Goal: Task Accomplishment & Management: Complete application form

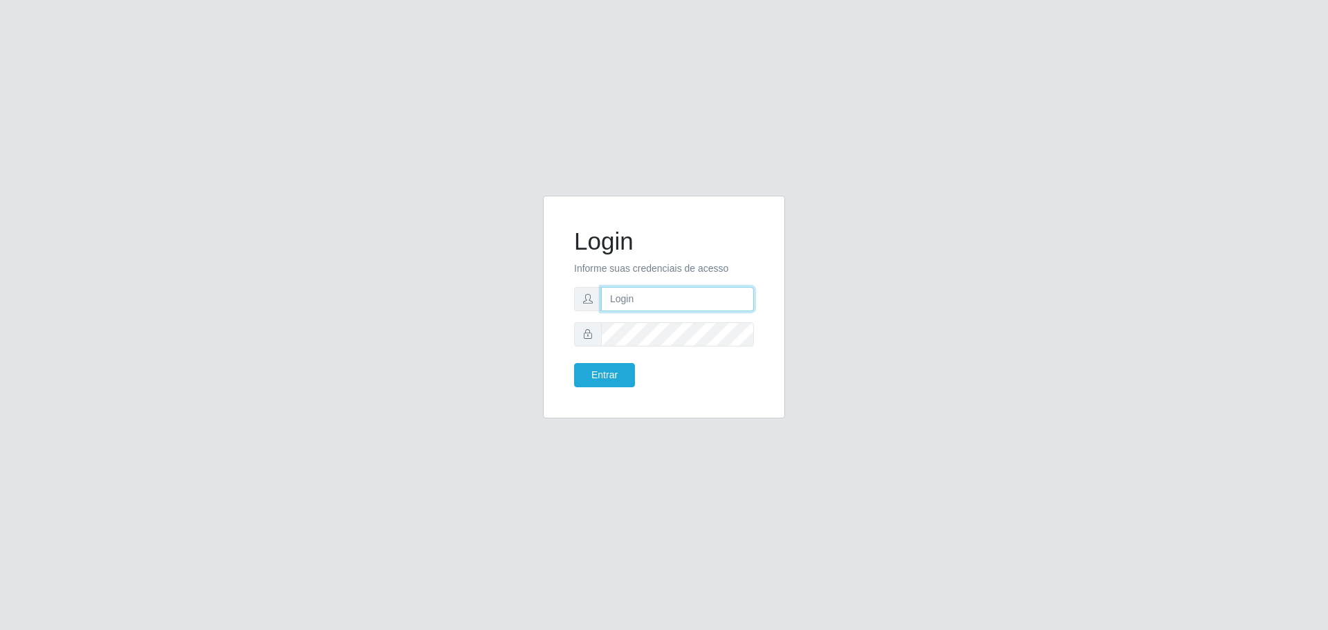
type input "[EMAIL_ADDRESS][DOMAIN_NAME]"
click at [574, 363] on button "Entrar" at bounding box center [604, 375] width 61 height 24
click at [596, 371] on button "Entrar" at bounding box center [604, 375] width 61 height 24
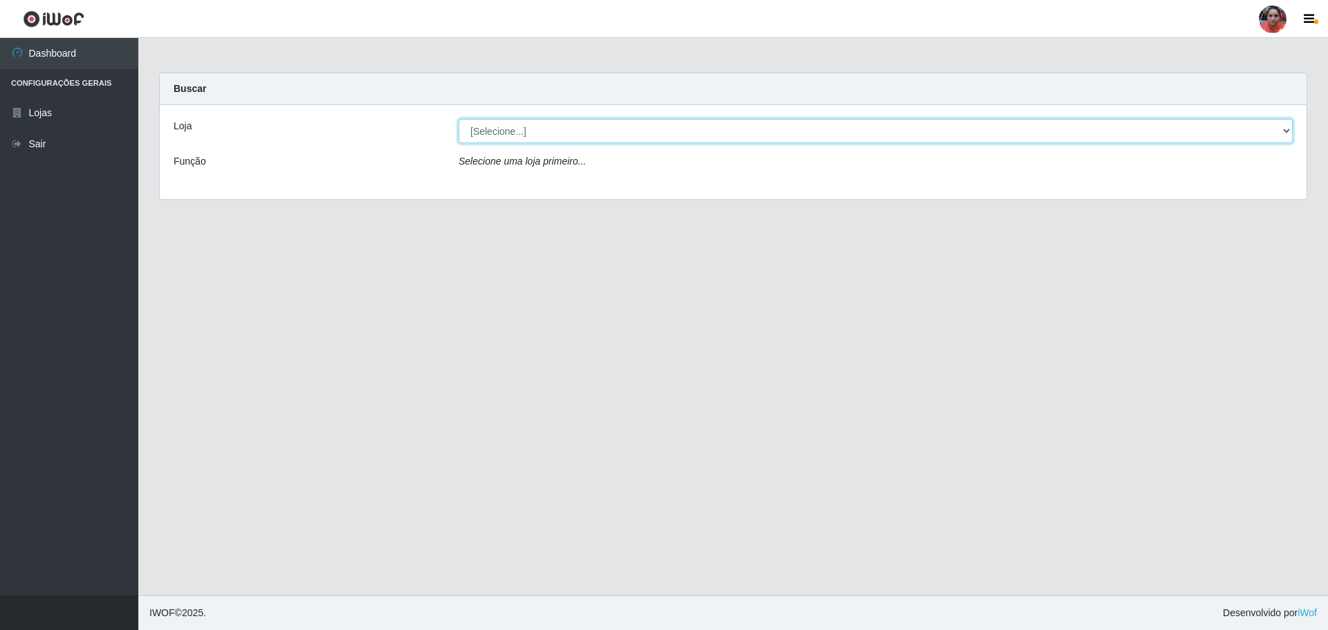
click at [599, 127] on select "[Selecione...] Mar Vermelho - Loja 05" at bounding box center [876, 131] width 834 height 24
select select "252"
click at [459, 119] on select "[Selecione...] Mar Vermelho - Loja 05" at bounding box center [876, 131] width 834 height 24
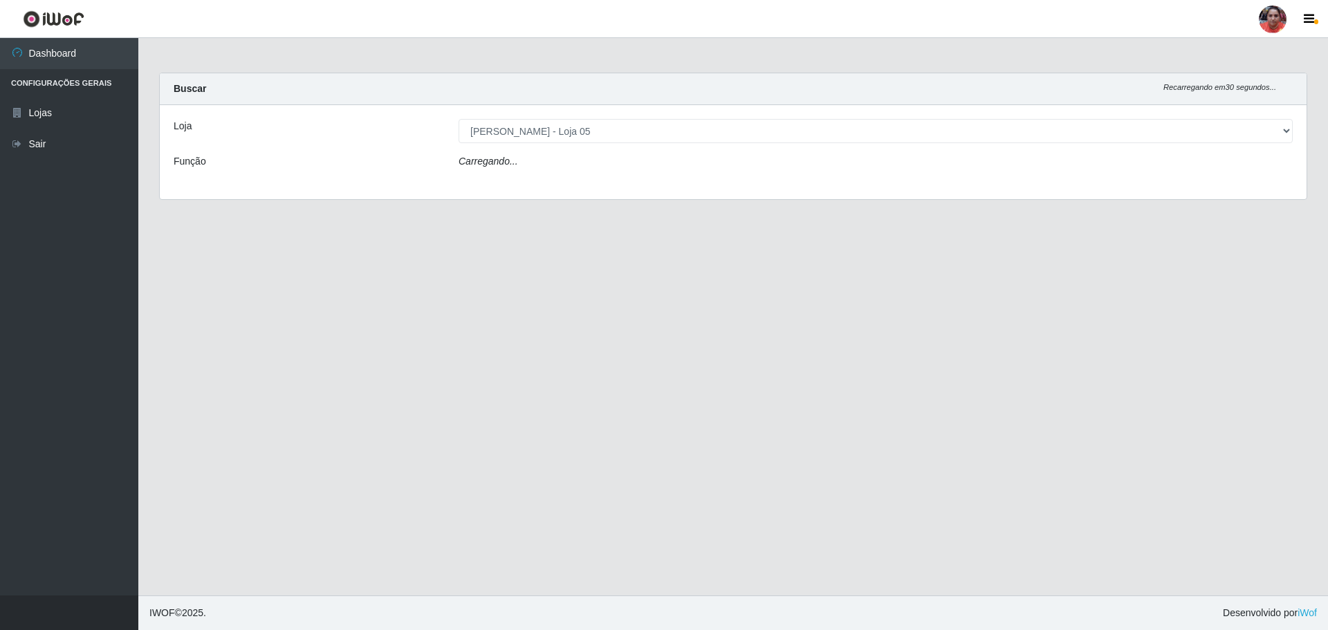
click at [585, 154] on div "Loja [Selecione...] Mar Vermelho - Loja 05 Função Carregando..." at bounding box center [733, 152] width 1147 height 94
click at [459, 154] on select "[Selecione...] ASG ASG + ASG ++ Auxiliar de Depósito Auxiliar de Depósito + Aux…" at bounding box center [876, 166] width 834 height 24
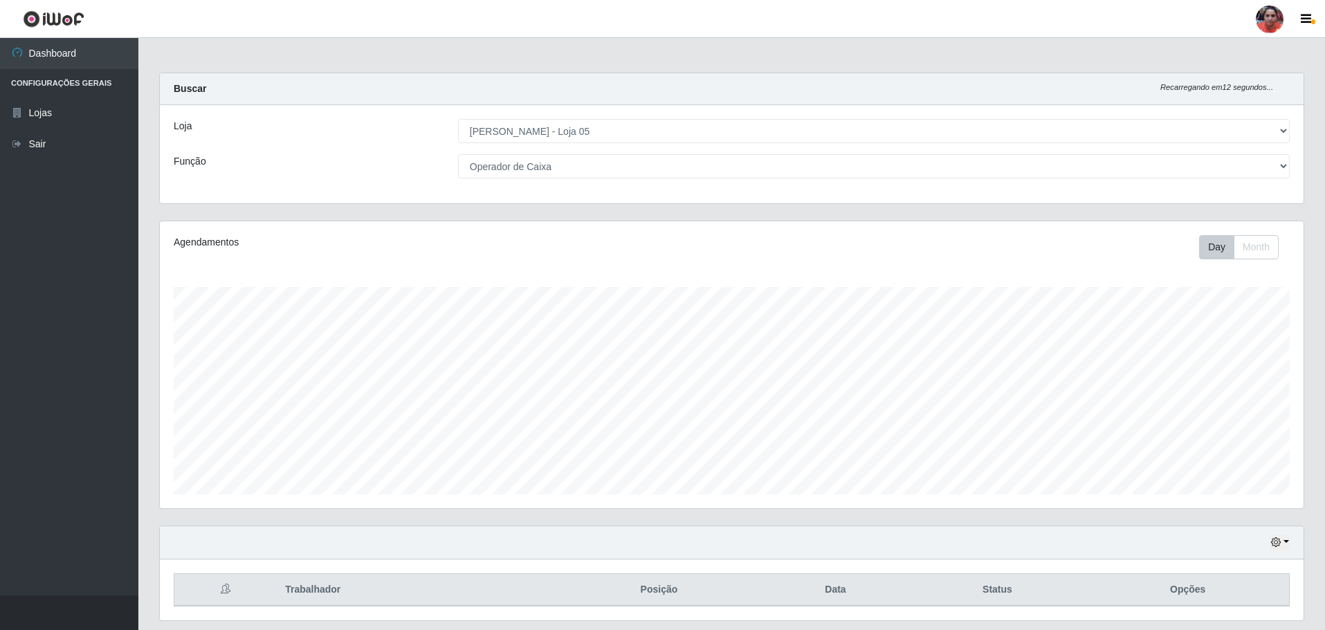
scroll to position [287, 1143]
click at [1276, 166] on select "[Selecione...] ASG ASG + ASG ++ Auxiliar de Depósito Auxiliar de Depósito + Aux…" at bounding box center [873, 166] width 831 height 24
click at [884, 160] on select "[Selecione...] ASG ASG + ASG ++ Auxiliar de Depósito Auxiliar de Depósito + Aux…" at bounding box center [873, 166] width 831 height 24
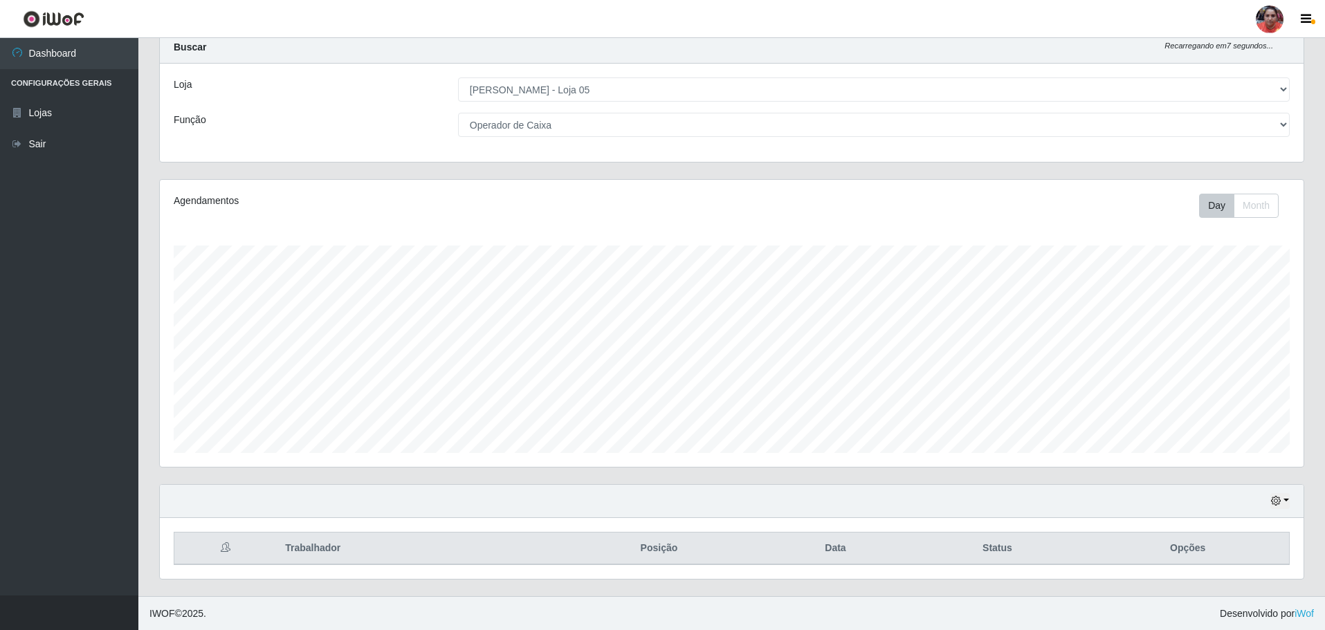
scroll to position [42, 0]
click at [1282, 500] on button "button" at bounding box center [1279, 500] width 19 height 16
click at [1260, 416] on button "3 dias" at bounding box center [1233, 419] width 109 height 29
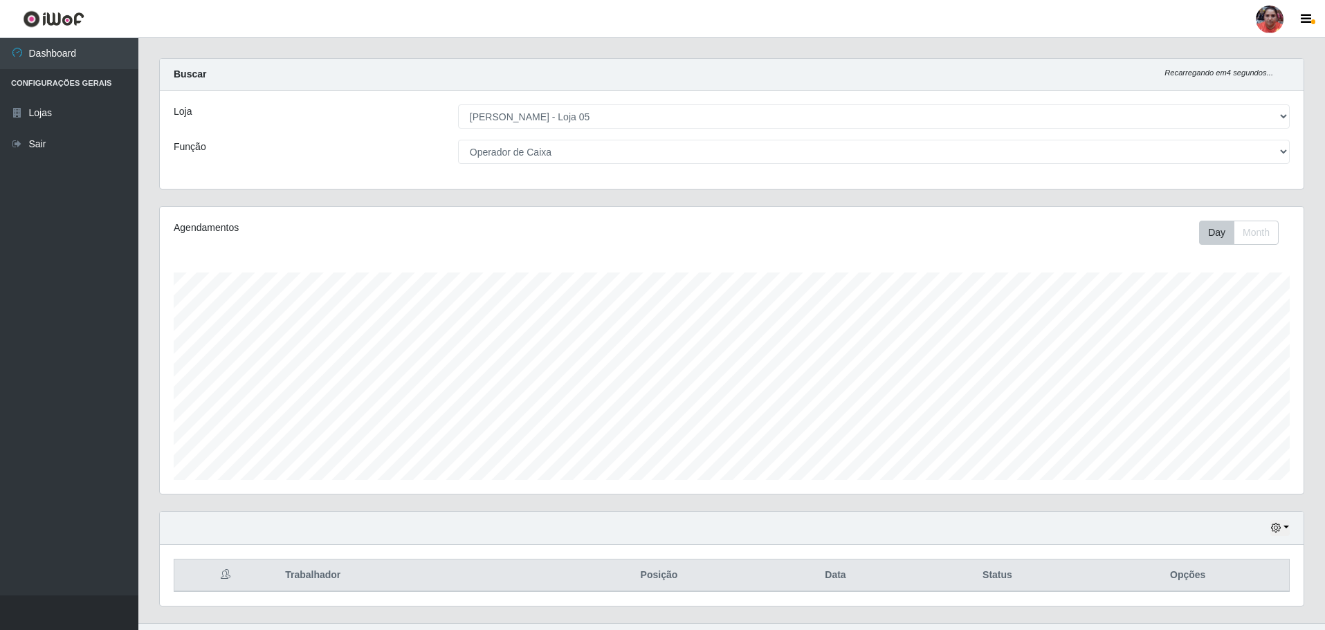
scroll to position [0, 0]
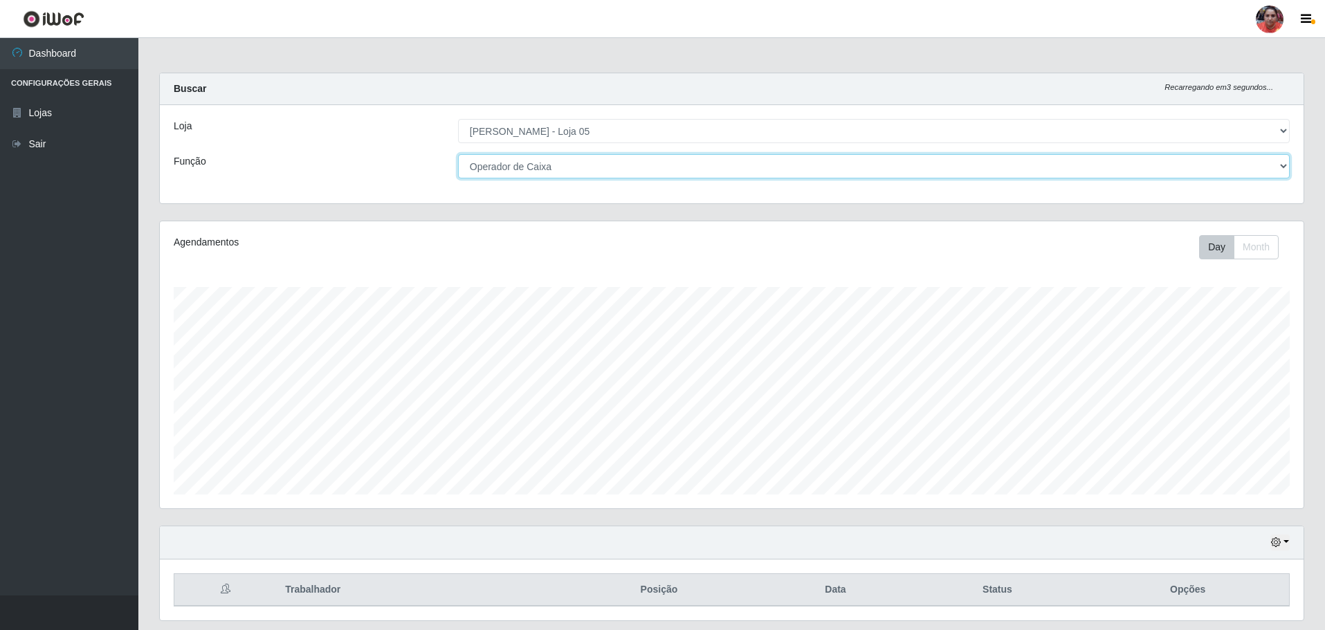
click at [580, 171] on select "[Selecione...] ASG ASG + ASG ++ Auxiliar de Depósito Auxiliar de Depósito + Aux…" at bounding box center [873, 166] width 831 height 24
click at [458, 154] on select "[Selecione...] ASG ASG + ASG ++ Auxiliar de Depósito Auxiliar de Depósito + Aux…" at bounding box center [873, 166] width 831 height 24
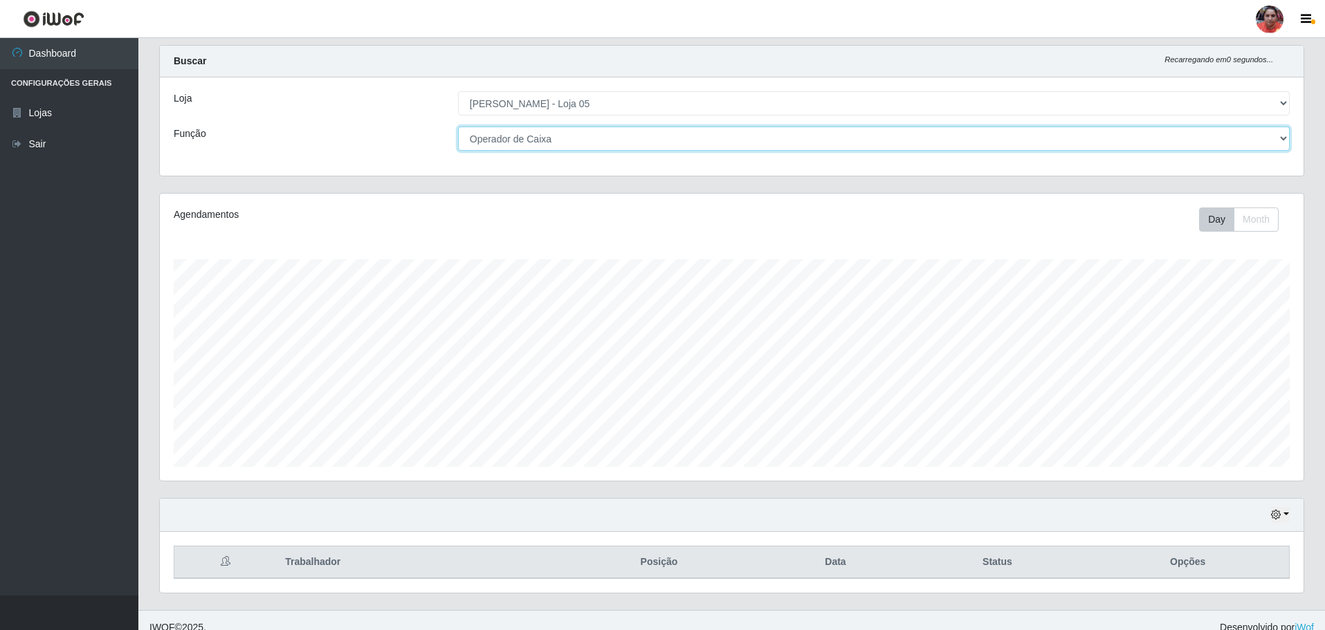
scroll to position [42, 0]
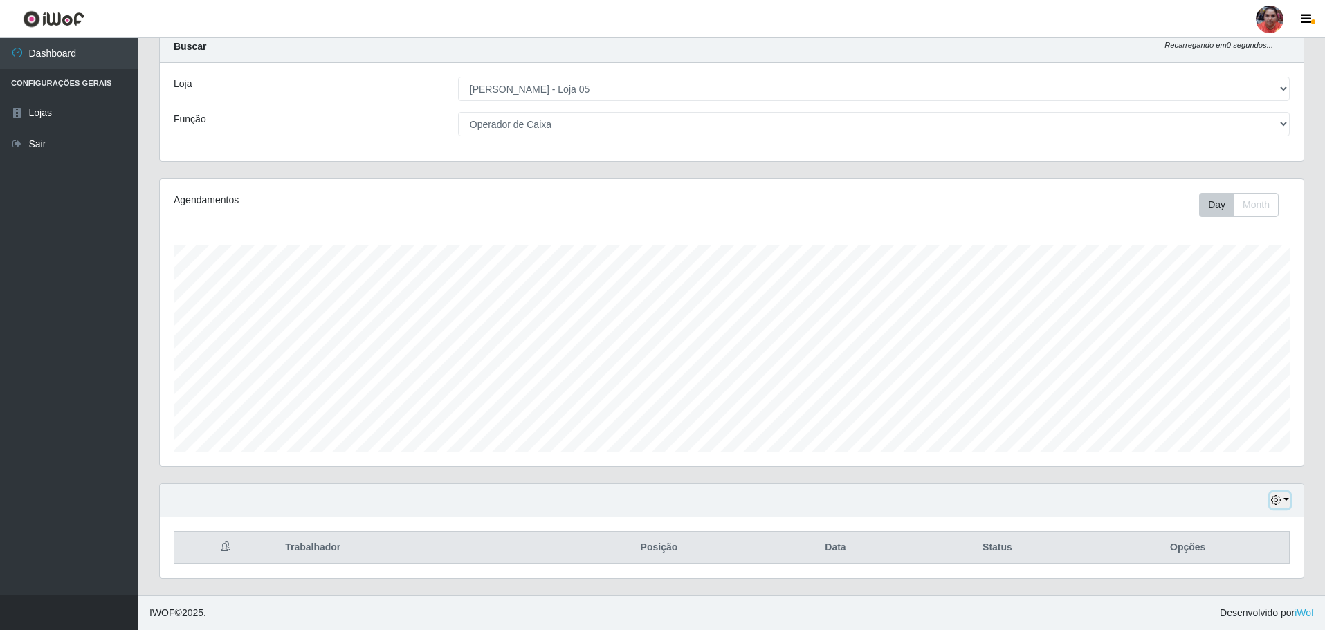
click at [1283, 499] on button "button" at bounding box center [1279, 500] width 19 height 16
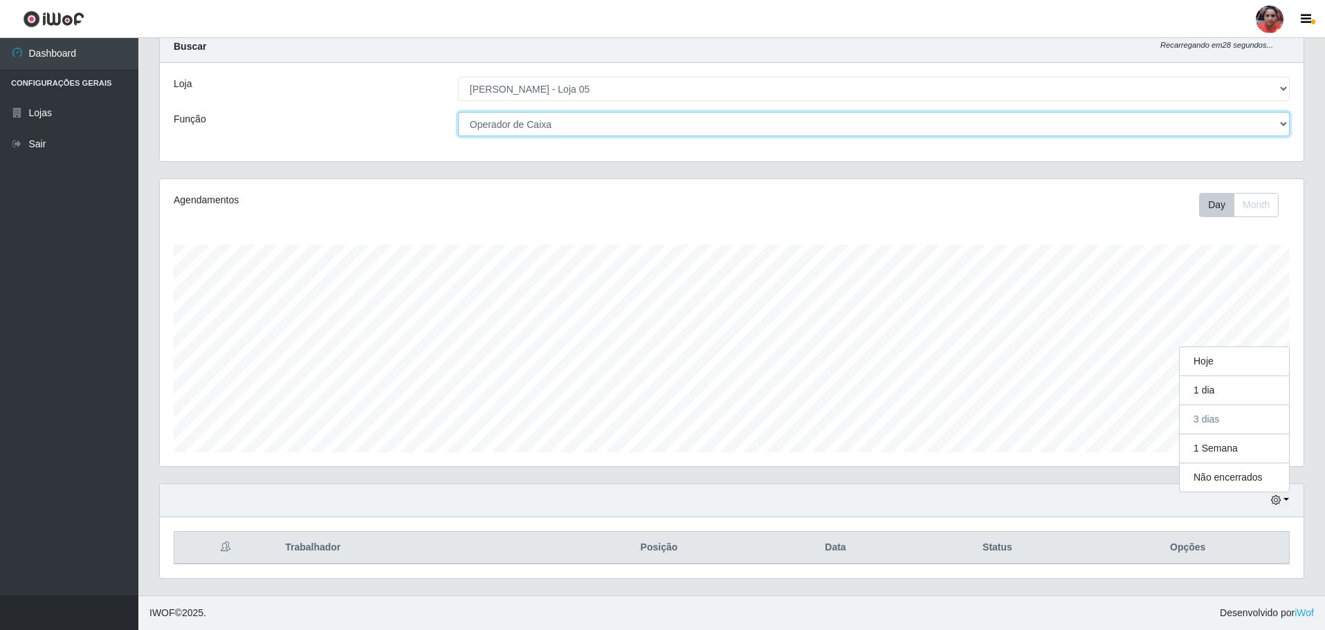
click at [633, 118] on select "[Selecione...] ASG ASG + ASG ++ Auxiliar de Depósito Auxiliar de Depósito + Aux…" at bounding box center [873, 124] width 831 height 24
select select "72"
click at [458, 112] on select "[Selecione...] ASG ASG + ASG ++ Auxiliar de Depósito Auxiliar de Depósito + Aux…" at bounding box center [873, 124] width 831 height 24
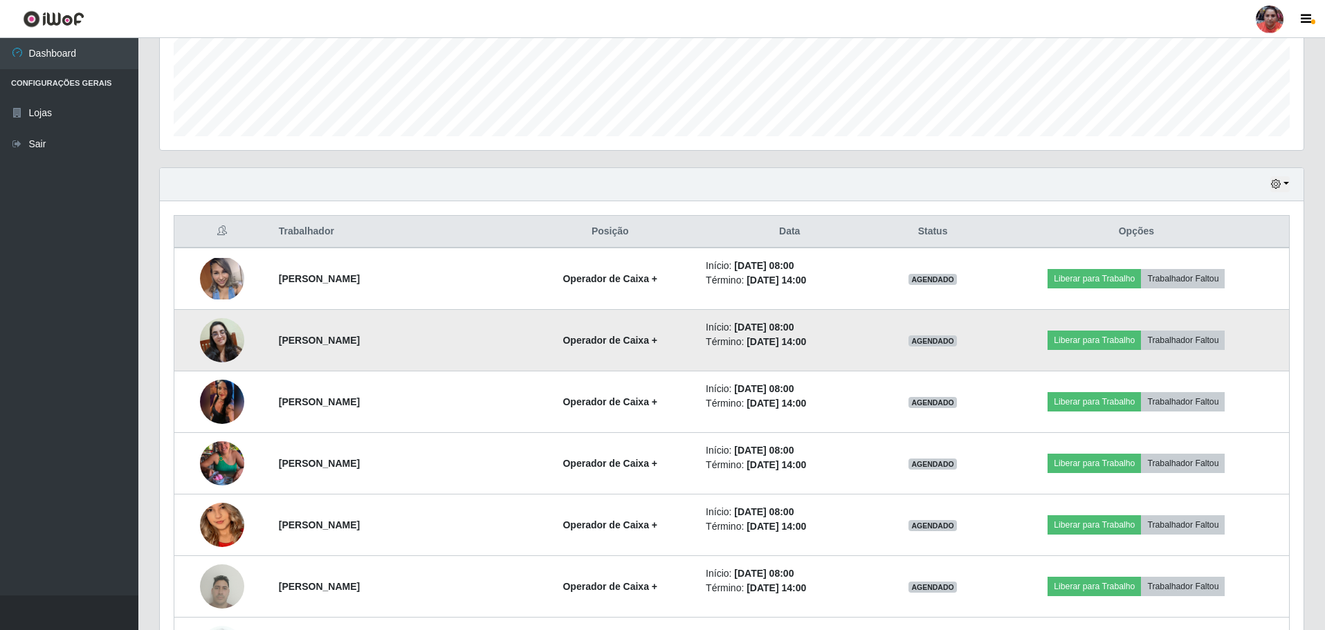
scroll to position [388, 0]
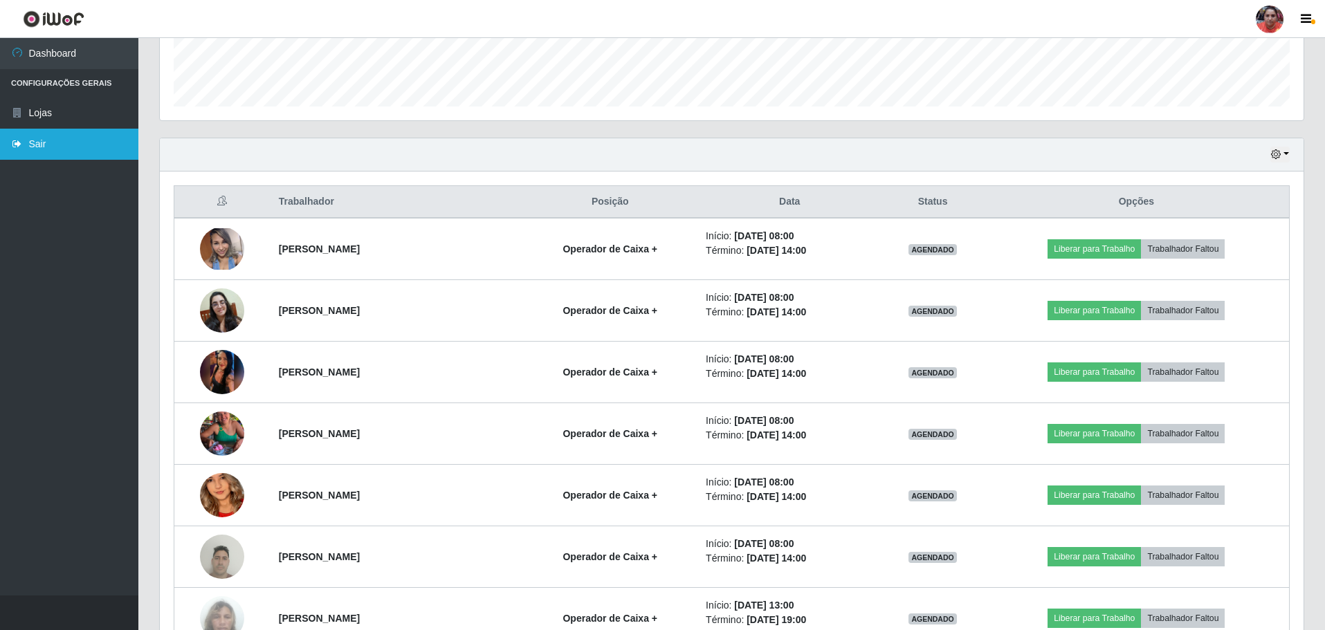
click at [45, 142] on link "Sair" at bounding box center [69, 144] width 138 height 31
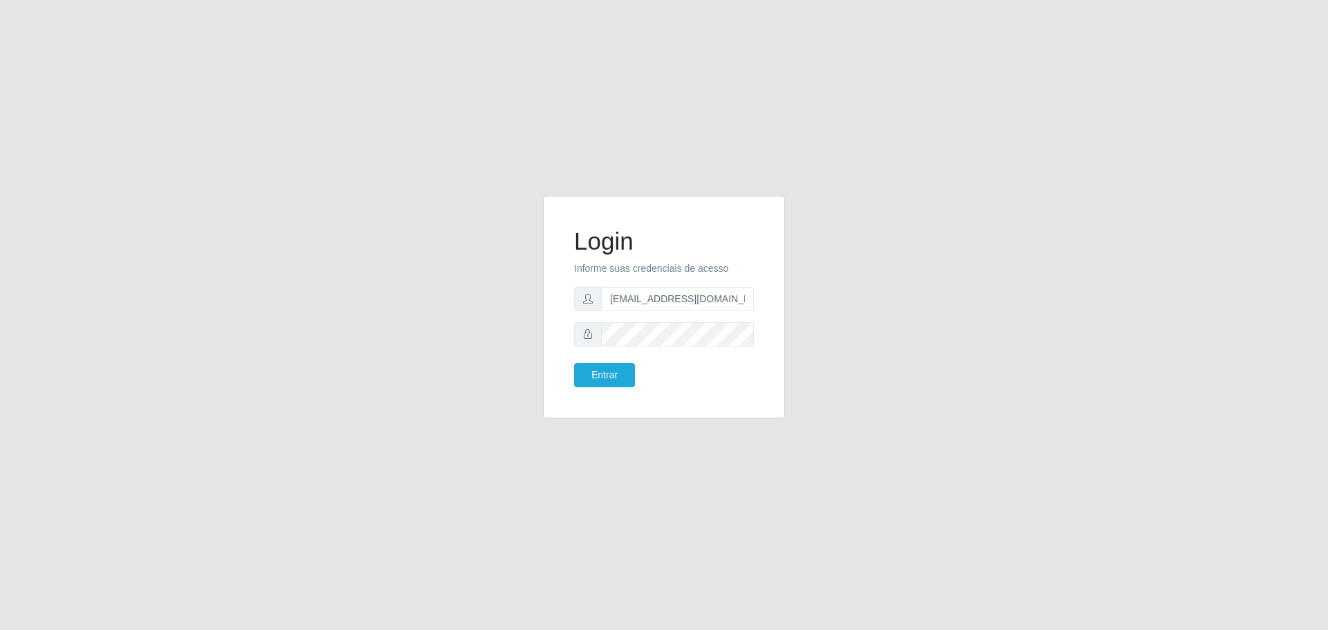
click at [574, 363] on button "Entrar" at bounding box center [604, 375] width 61 height 24
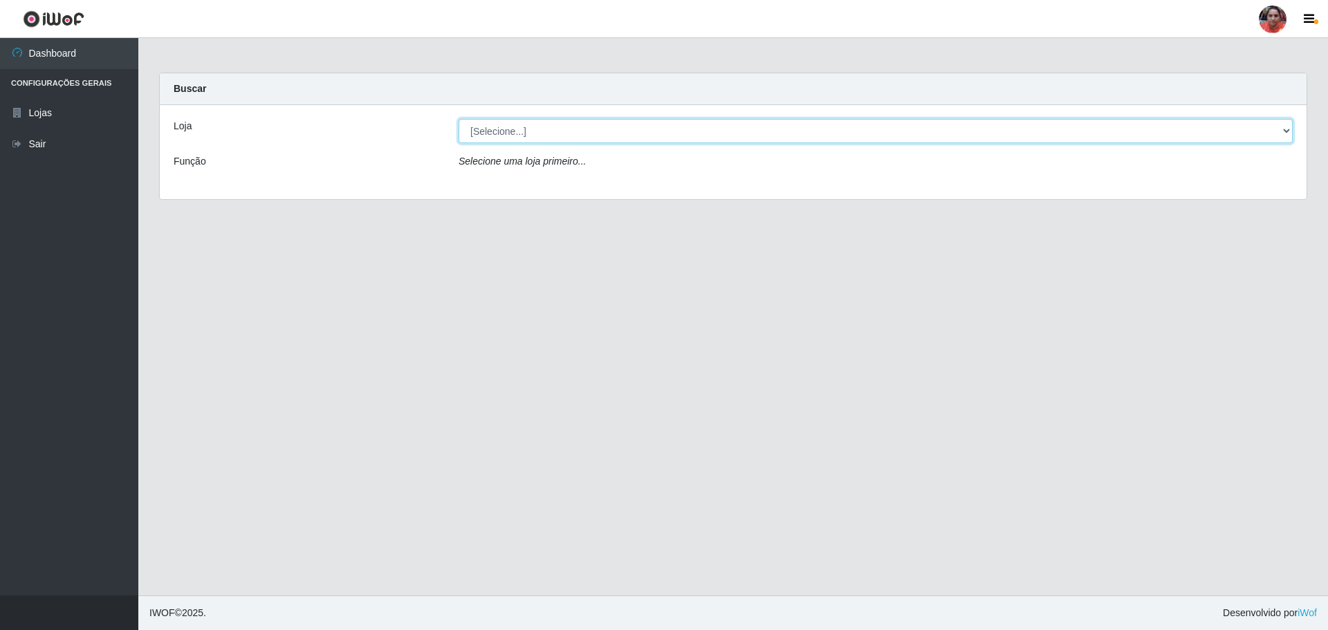
click at [549, 128] on select "[Selecione...] Mar Vermelho - Loja 05" at bounding box center [876, 131] width 834 height 24
select select "252"
click at [459, 119] on select "[Selecione...] Mar Vermelho - Loja 05" at bounding box center [876, 131] width 834 height 24
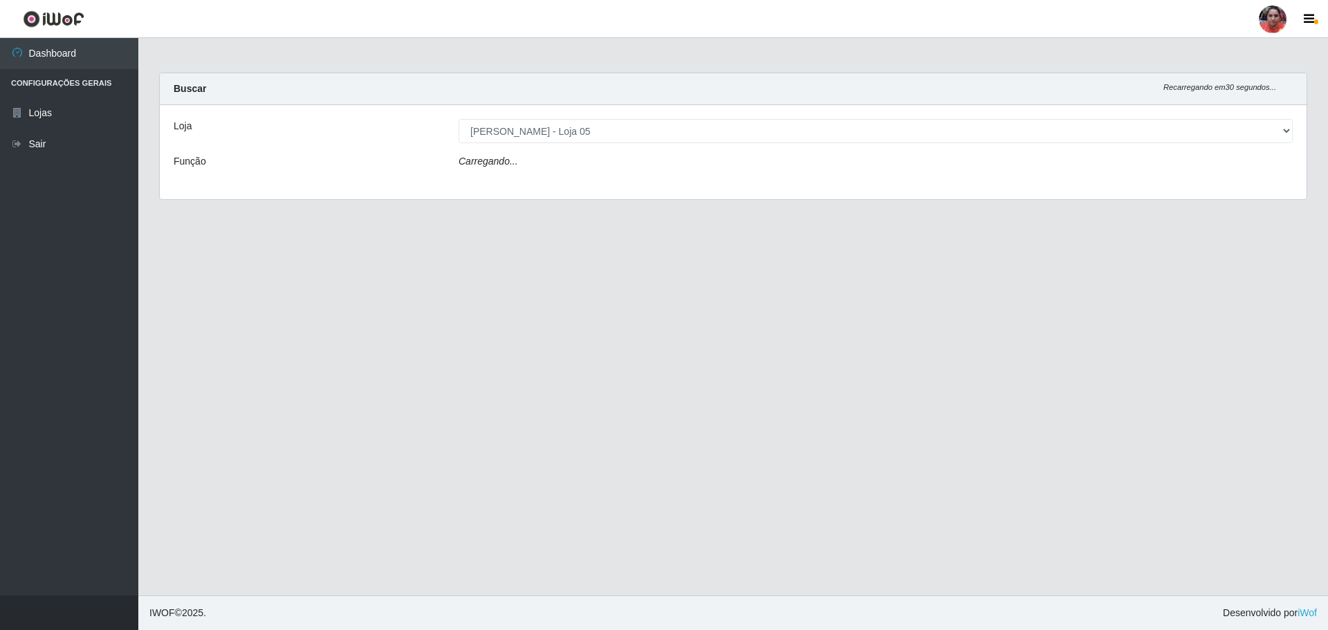
click at [566, 157] on div "Carregando..." at bounding box center [875, 164] width 855 height 20
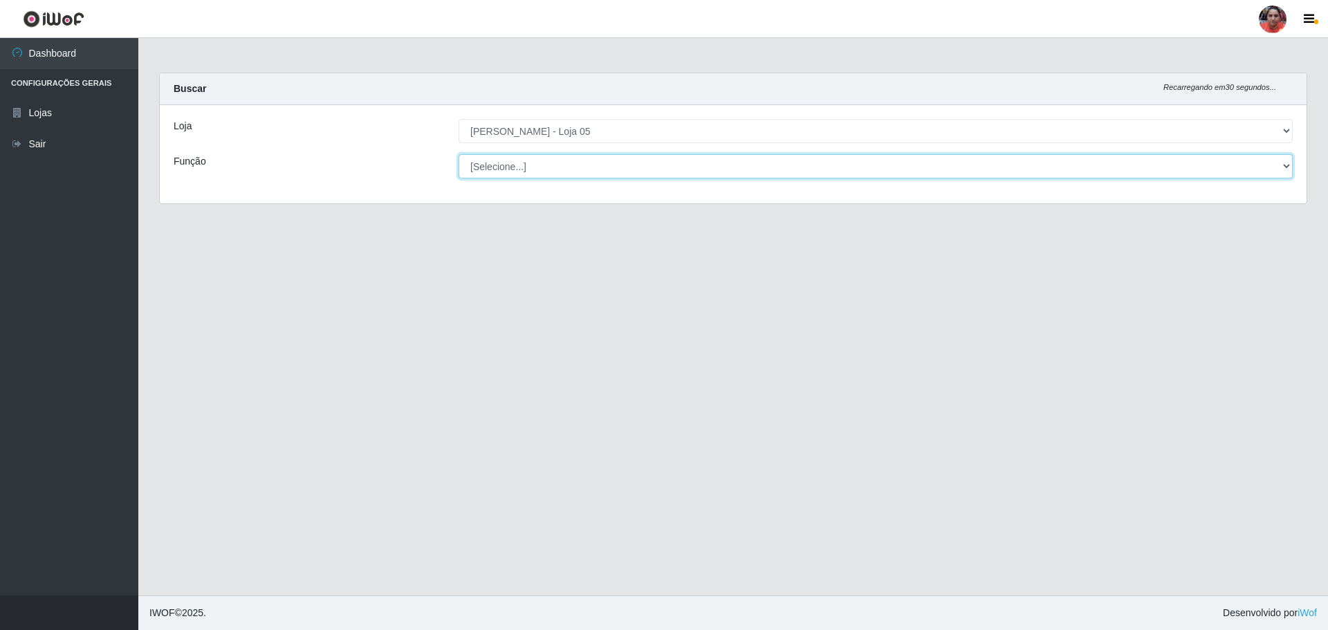
click at [566, 157] on select "[Selecione...] ASG ASG + ASG ++ Auxiliar de Depósito Auxiliar de Depósito + Aux…" at bounding box center [876, 166] width 834 height 24
click at [459, 154] on select "[Selecione...] ASG ASG + ASG ++ Auxiliar de Depósito Auxiliar de Depósito + Aux…" at bounding box center [876, 166] width 834 height 24
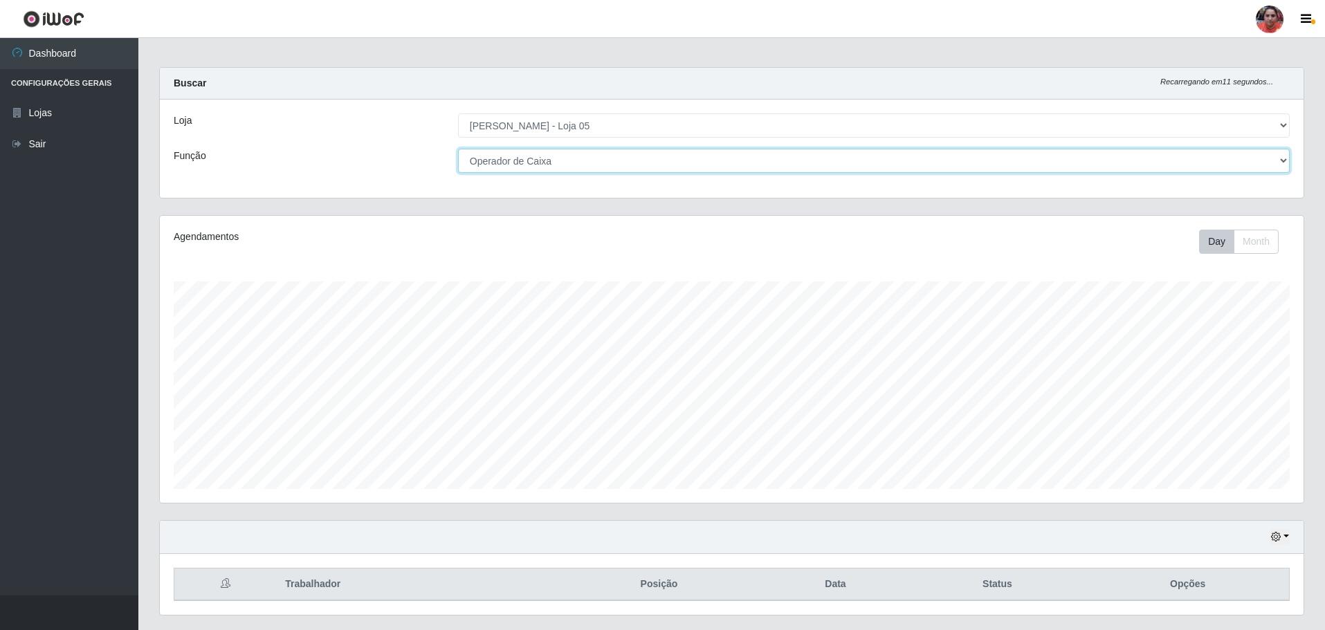
scroll to position [287, 1143]
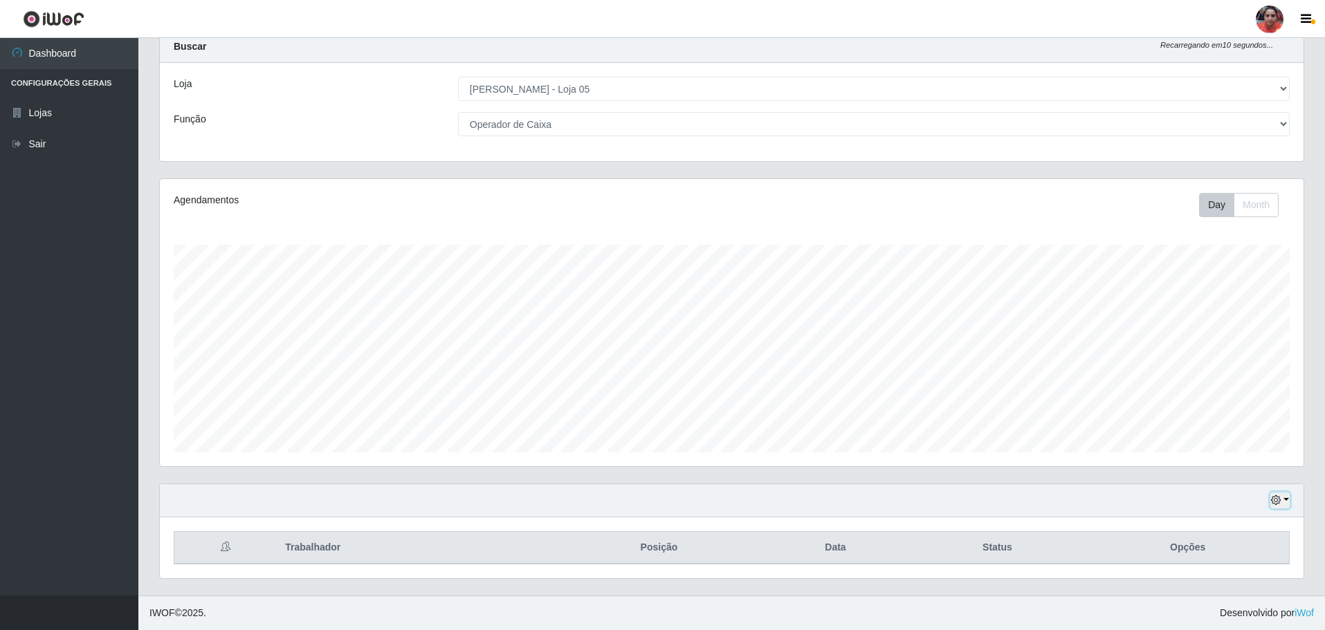
click at [1281, 497] on button "button" at bounding box center [1279, 500] width 19 height 16
click at [1237, 423] on button "3 dias" at bounding box center [1233, 419] width 109 height 29
click at [605, 121] on select "[Selecione...] ASG ASG + ASG ++ Auxiliar de Depósito Auxiliar de Depósito + Aux…" at bounding box center [873, 124] width 831 height 24
click at [458, 112] on select "[Selecione...] ASG ASG + ASG ++ Auxiliar de Depósito Auxiliar de Depósito + Aux…" at bounding box center [873, 124] width 831 height 24
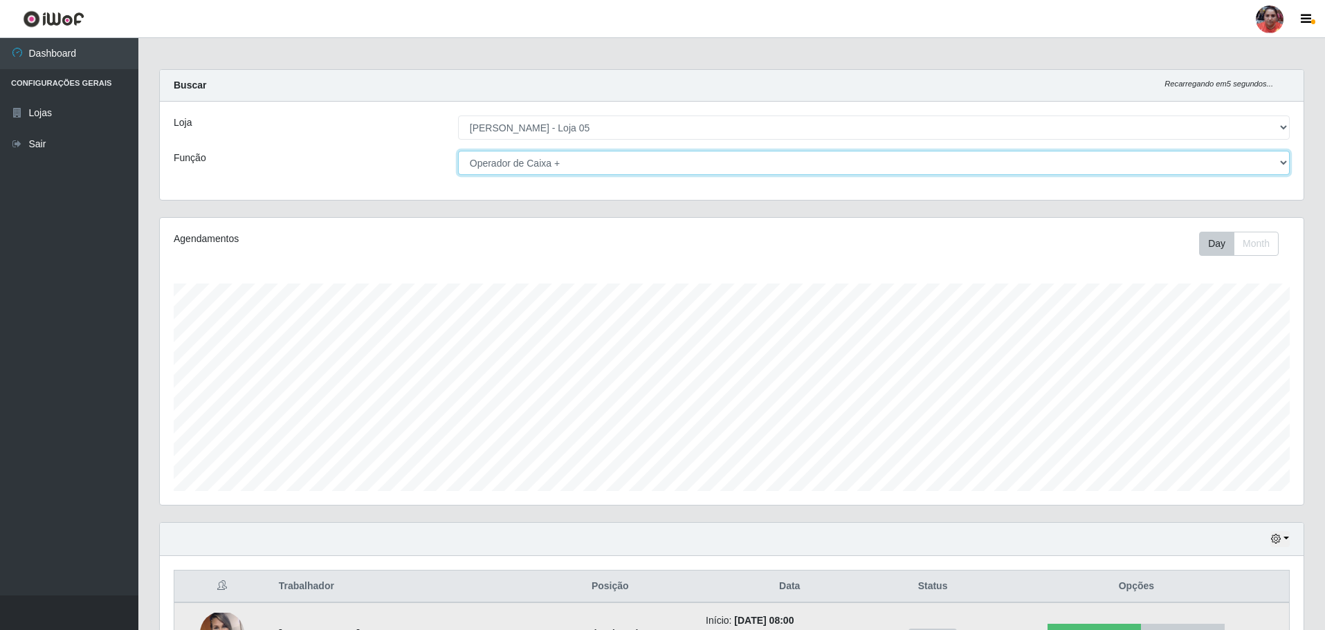
scroll to position [0, 0]
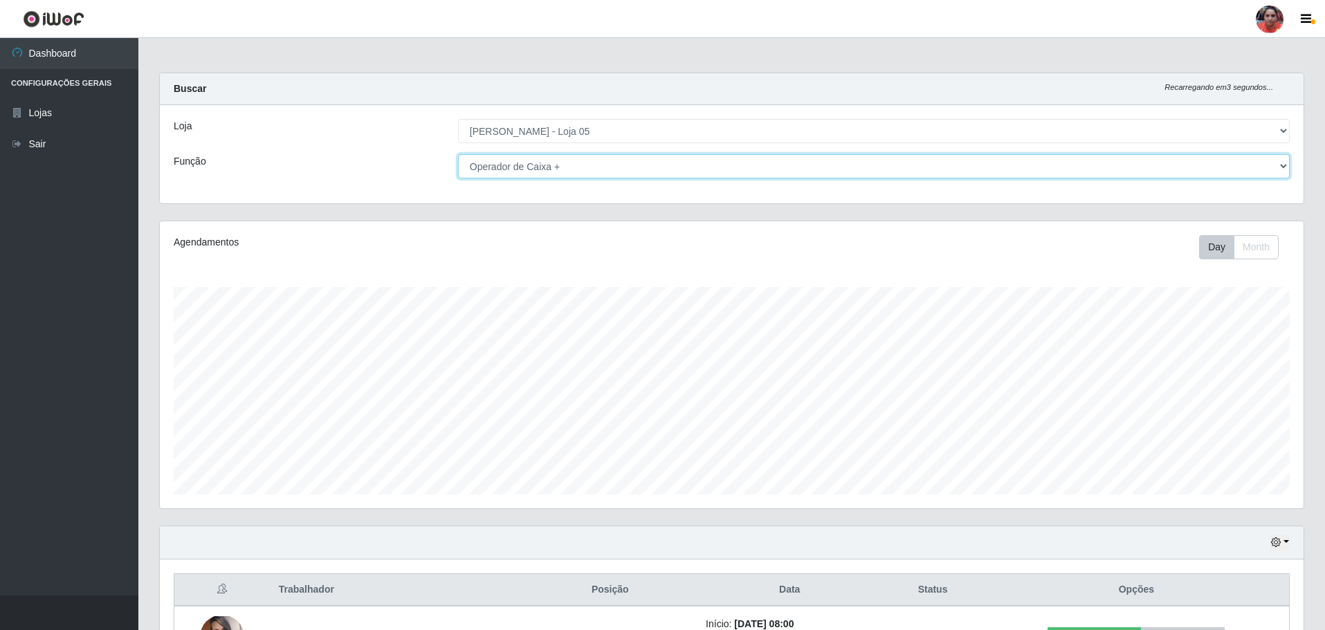
click at [586, 165] on select "[Selecione...] ASG ASG + ASG ++ Auxiliar de Depósito Auxiliar de Depósito + Aux…" at bounding box center [873, 166] width 831 height 24
click at [458, 154] on select "[Selecione...] ASG ASG + ASG ++ Auxiliar de Depósito Auxiliar de Depósito + Aux…" at bounding box center [873, 166] width 831 height 24
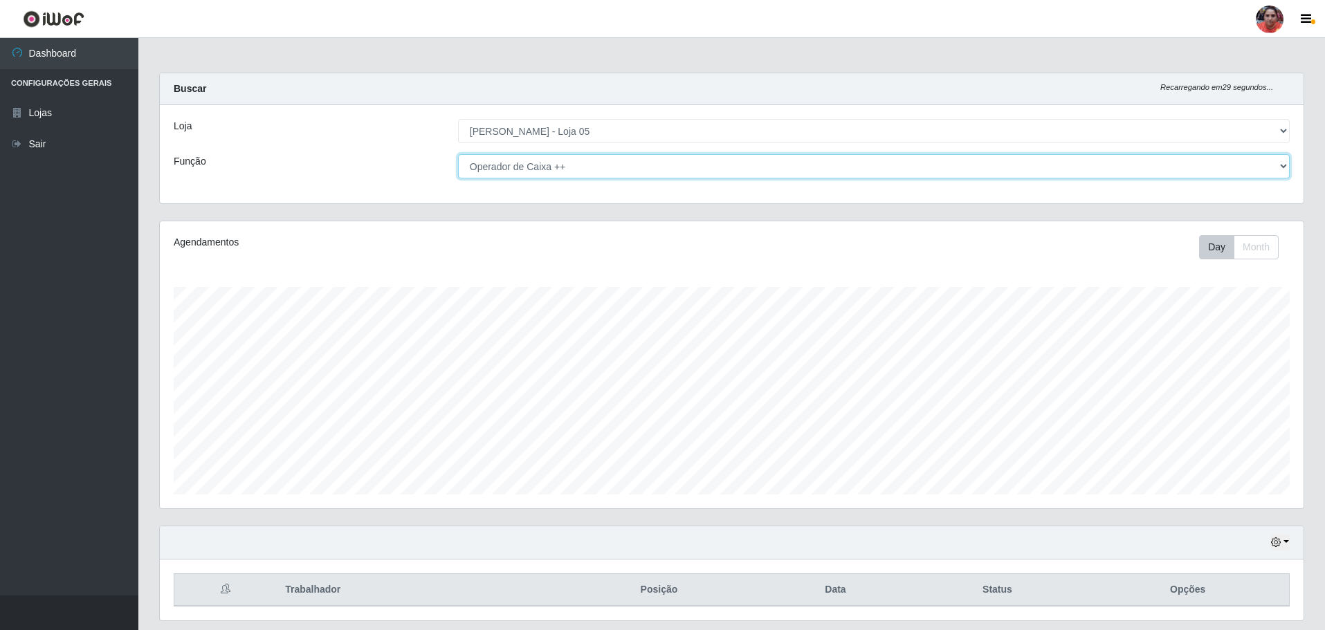
scroll to position [42, 0]
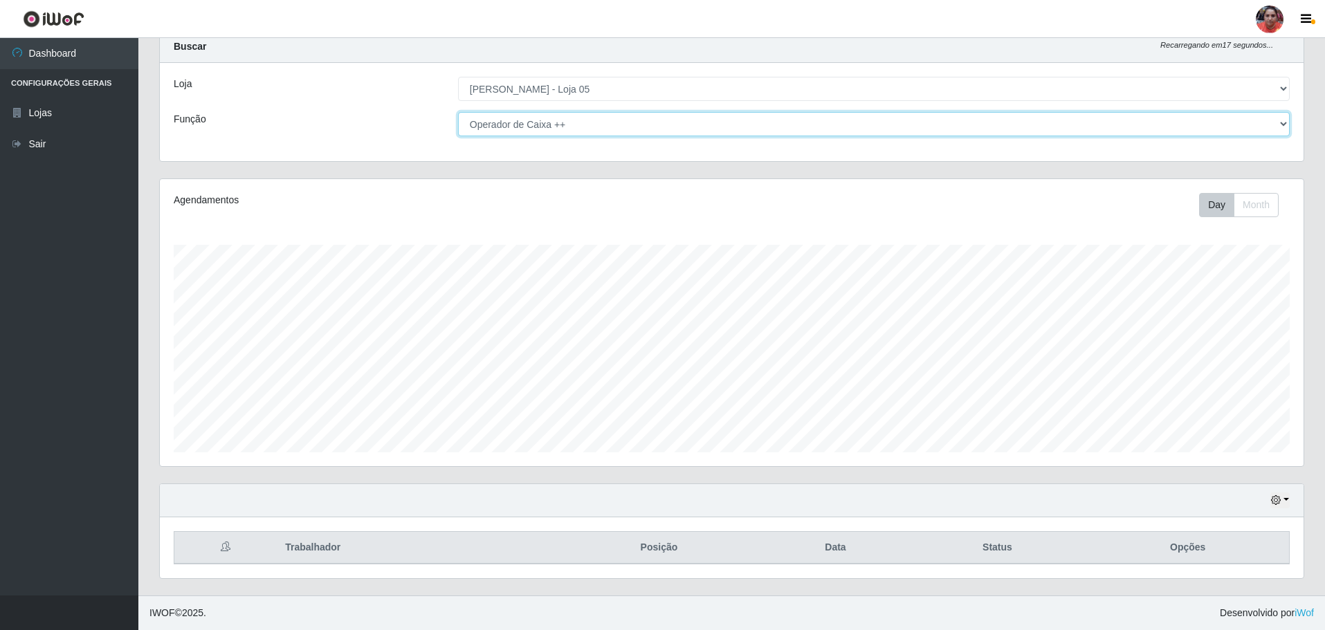
click at [588, 124] on select "[Selecione...] ASG ASG + ASG ++ Auxiliar de Depósito Auxiliar de Depósito + Aux…" at bounding box center [873, 124] width 831 height 24
select select "22"
click at [458, 112] on select "[Selecione...] ASG ASG + ASG ++ Auxiliar de Depósito Auxiliar de Depósito + Aux…" at bounding box center [873, 124] width 831 height 24
